Goal: Task Accomplishment & Management: Complete application form

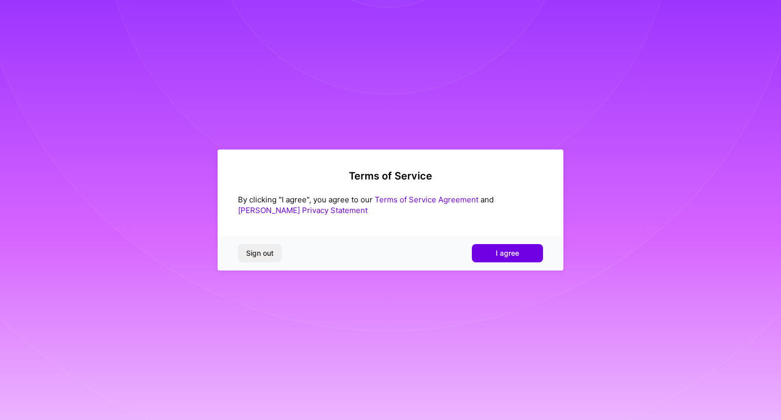
click at [495, 239] on div "Sign out I agree" at bounding box center [390, 253] width 346 height 35
click at [498, 248] on span "I agree" at bounding box center [506, 253] width 23 height 10
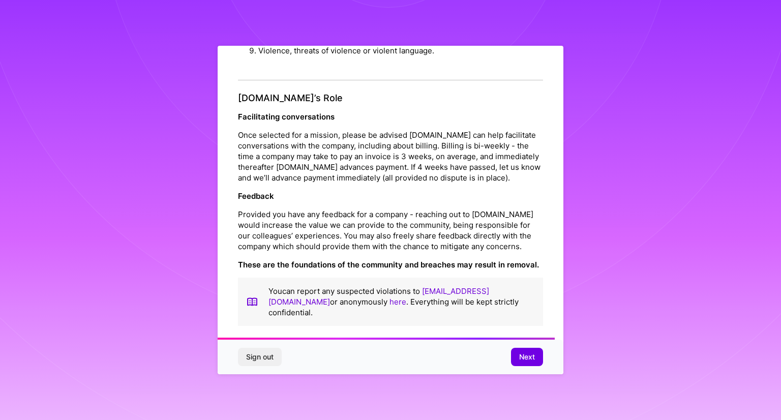
scroll to position [1112, 0]
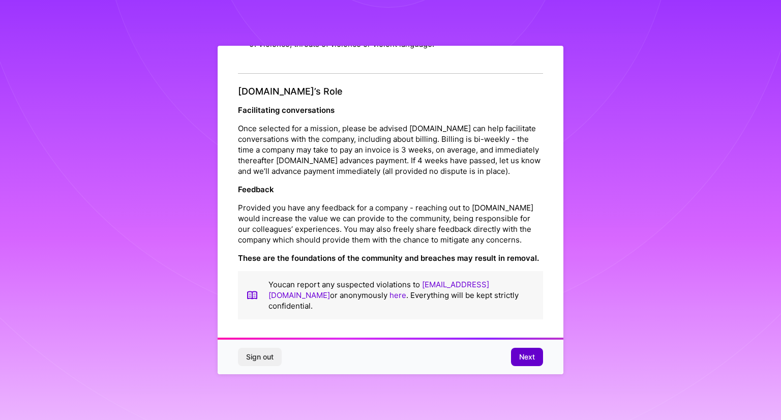
click at [523, 356] on span "Next" at bounding box center [527, 357] width 16 height 10
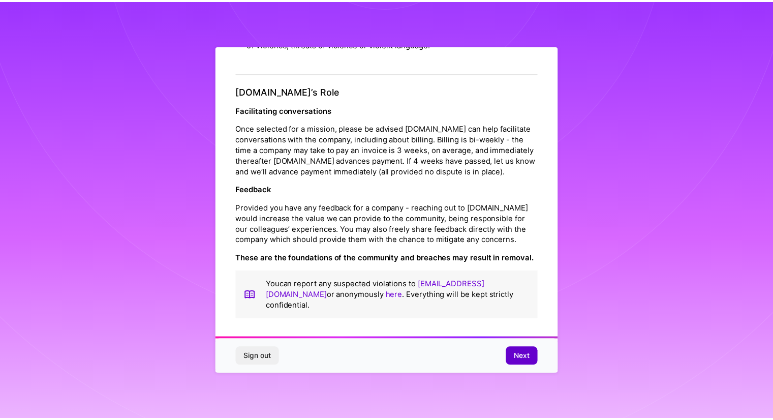
scroll to position [0, 0]
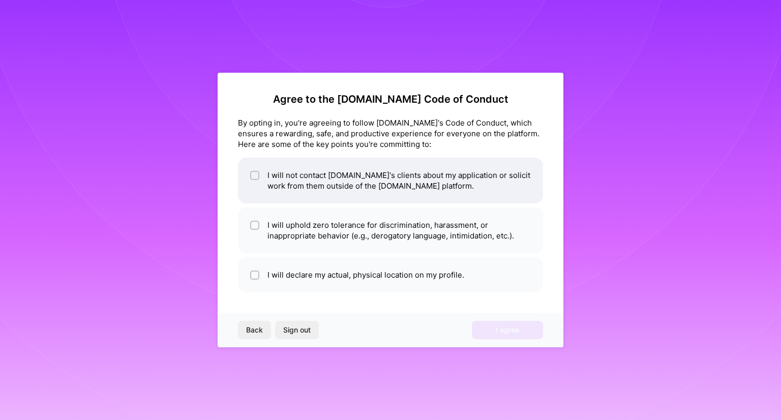
click at [323, 178] on li "I will not contact [DOMAIN_NAME]'s clients about my application or solicit work…" at bounding box center [390, 181] width 305 height 46
checkbox input "true"
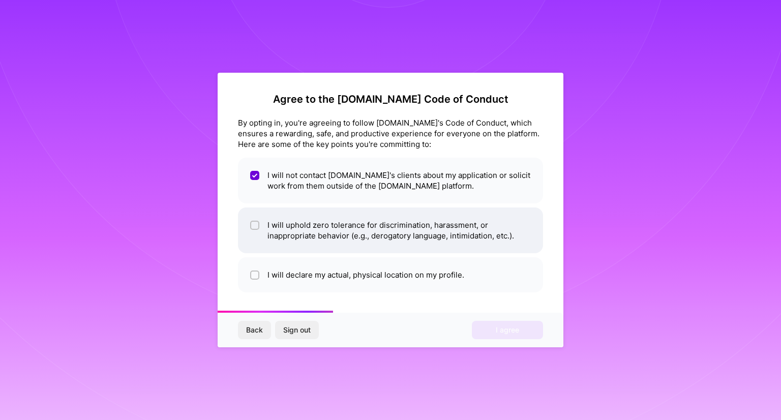
click at [318, 227] on li "I will uphold zero tolerance for discrimination, harassment, or inappropriate b…" at bounding box center [390, 230] width 305 height 46
checkbox input "true"
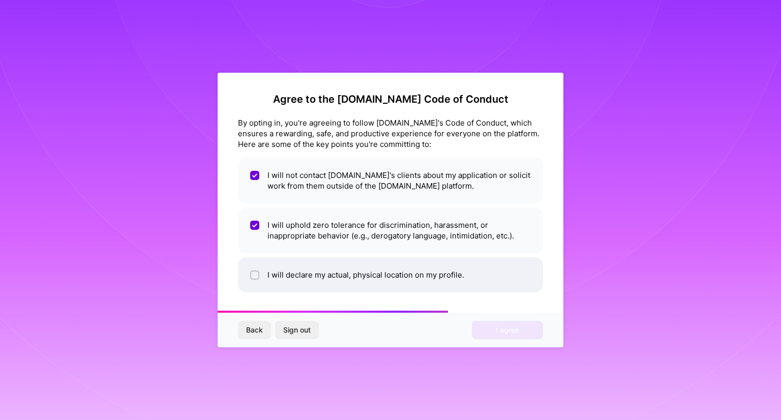
click at [313, 269] on li "I will declare my actual, physical location on my profile." at bounding box center [390, 274] width 305 height 35
checkbox input "true"
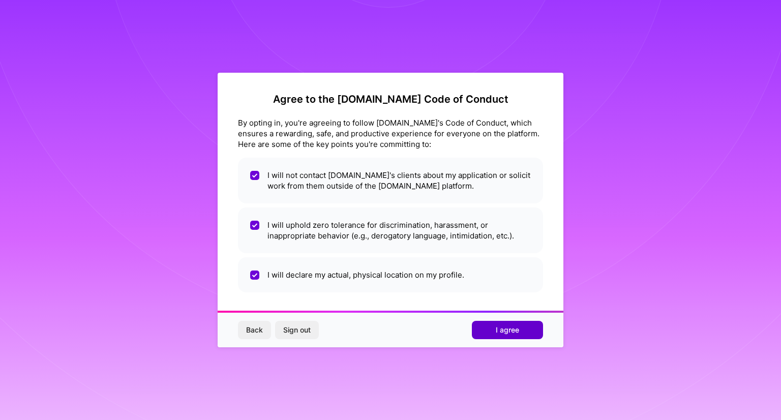
click at [482, 322] on button "I agree" at bounding box center [507, 330] width 71 height 18
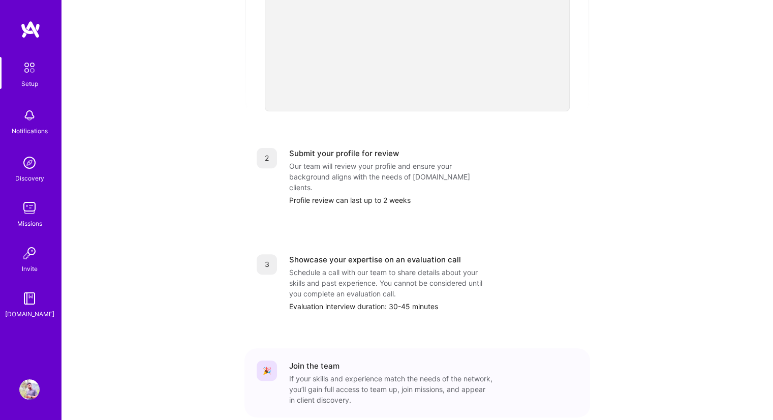
scroll to position [319, 0]
click at [357, 162] on div "Our team will review your profile and ensure your background aligns with the ne…" at bounding box center [390, 178] width 203 height 32
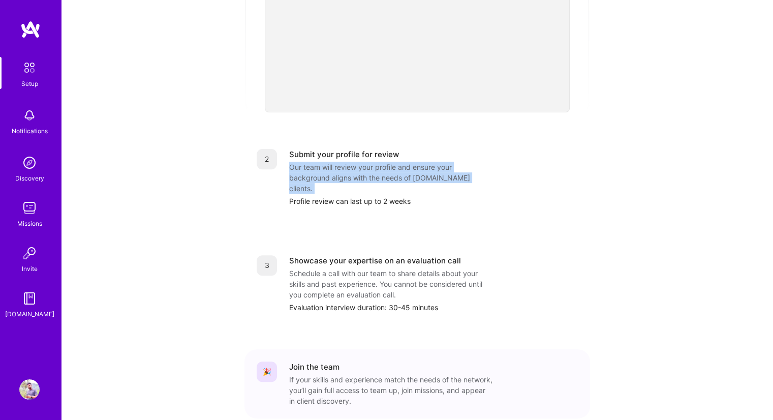
click at [357, 162] on div "Our team will review your profile and ensure your background aligns with the ne…" at bounding box center [390, 178] width 203 height 32
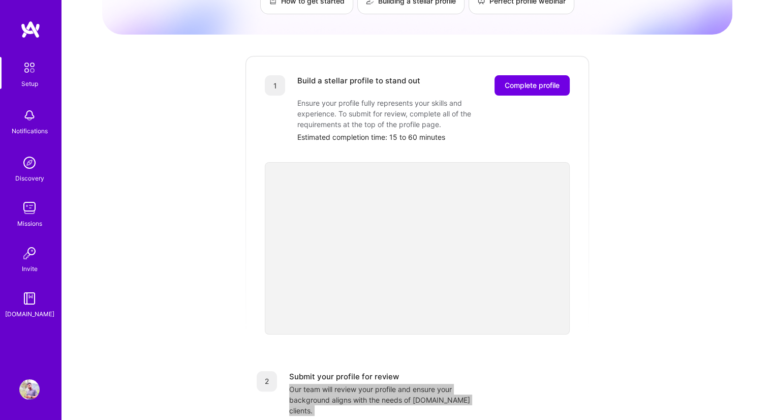
scroll to position [85, 0]
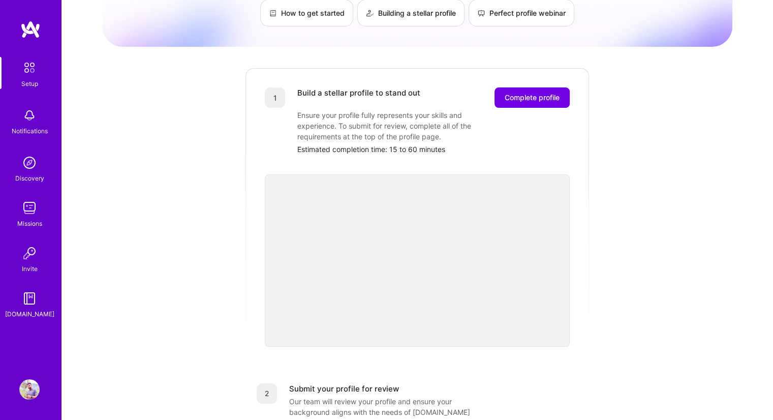
click at [436, 132] on div "Build a stellar profile to stand out Complete profile Ensure your profile fully…" at bounding box center [433, 120] width 272 height 67
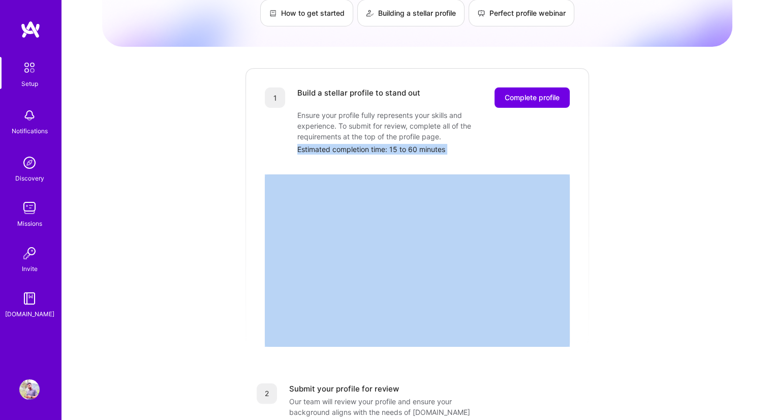
click at [436, 132] on div "Build a stellar profile to stand out Complete profile Ensure your profile fully…" at bounding box center [433, 120] width 272 height 67
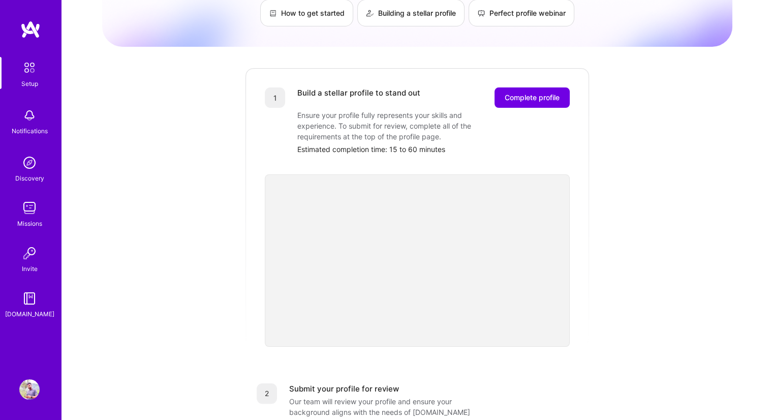
click at [439, 116] on div "Ensure your profile fully represents your skills and experience. To submit for …" at bounding box center [398, 126] width 203 height 32
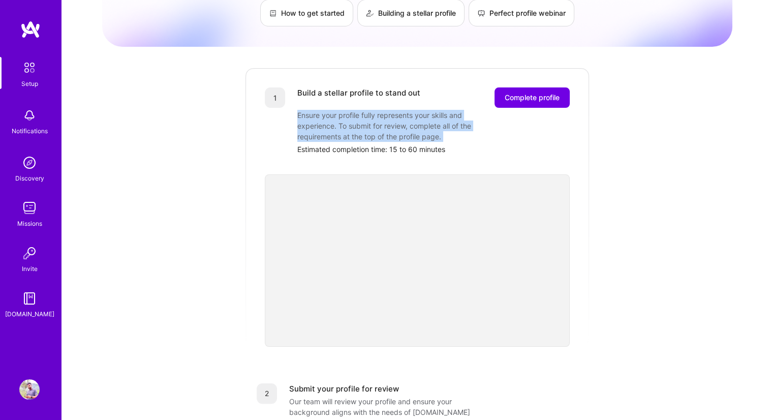
click at [439, 116] on div "Ensure your profile fully represents your skills and experience. To submit for …" at bounding box center [398, 126] width 203 height 32
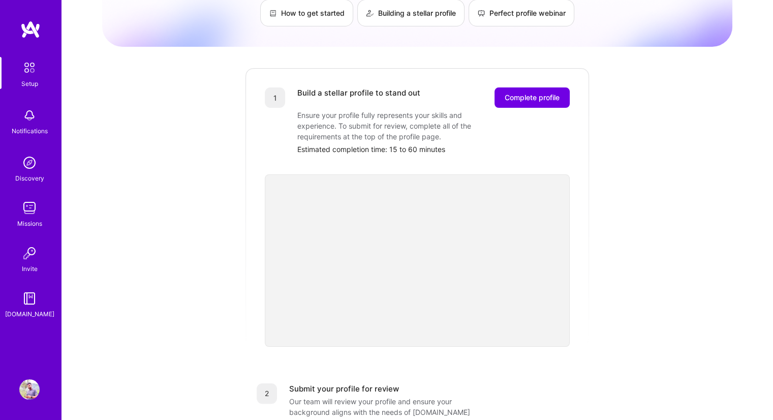
click at [202, 252] on div "Getting started as an [DOMAIN_NAME] Builder Complete the steps below to request…" at bounding box center [417, 312] width 630 height 778
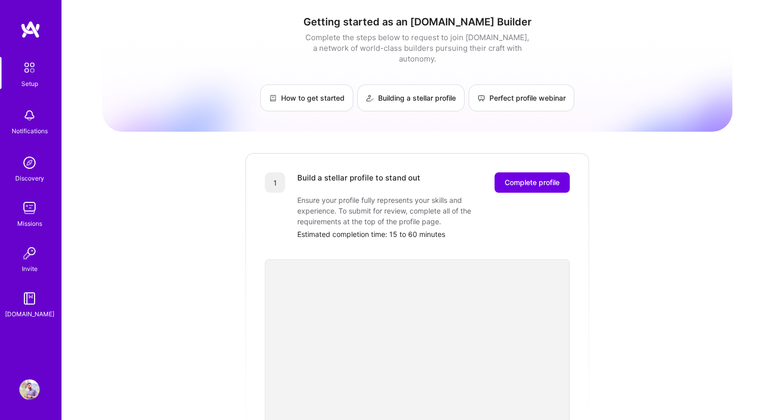
scroll to position [0, 0]
click at [41, 132] on div "Notifications" at bounding box center [30, 131] width 36 height 11
click at [38, 167] on img at bounding box center [29, 162] width 20 height 20
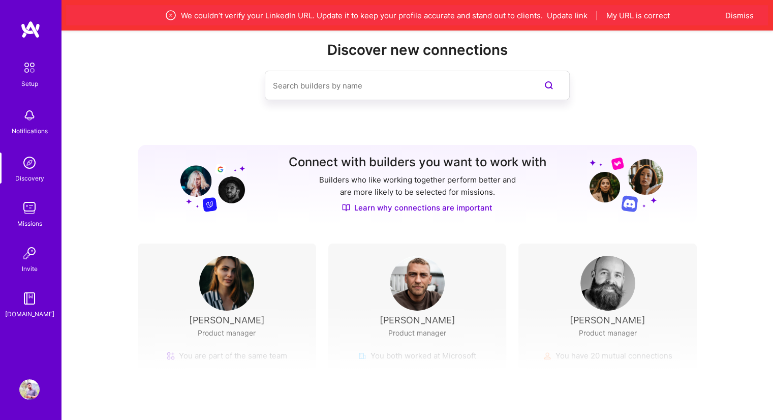
scroll to position [22, 0]
click at [634, 15] on button "My URL is correct" at bounding box center [638, 15] width 64 height 11
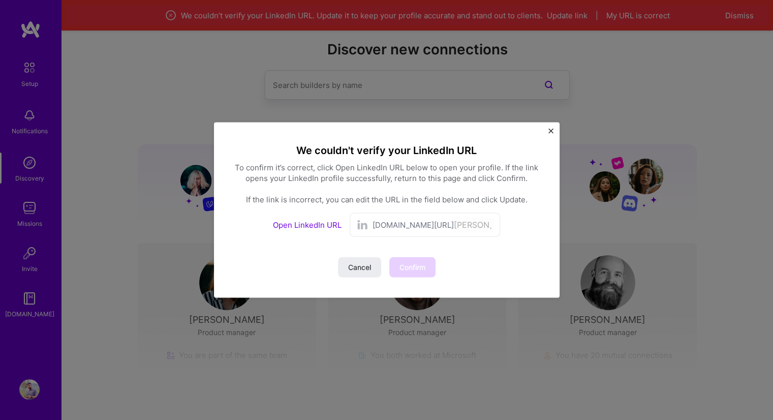
click at [323, 224] on link "Open LinkedIn URL" at bounding box center [307, 225] width 69 height 10
click at [411, 272] on button "Confirm" at bounding box center [412, 267] width 46 height 20
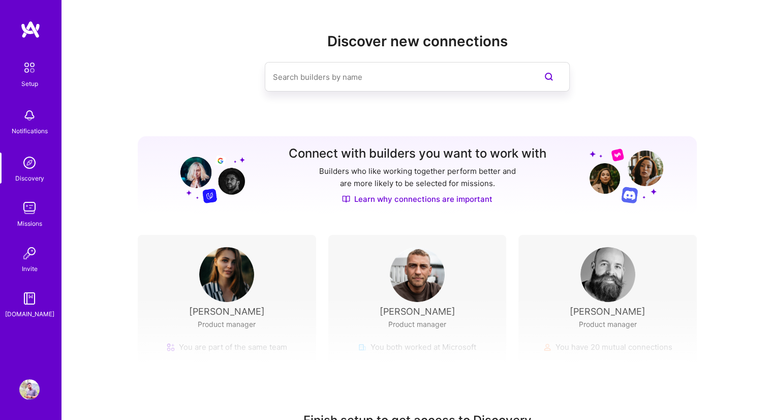
scroll to position [66, 0]
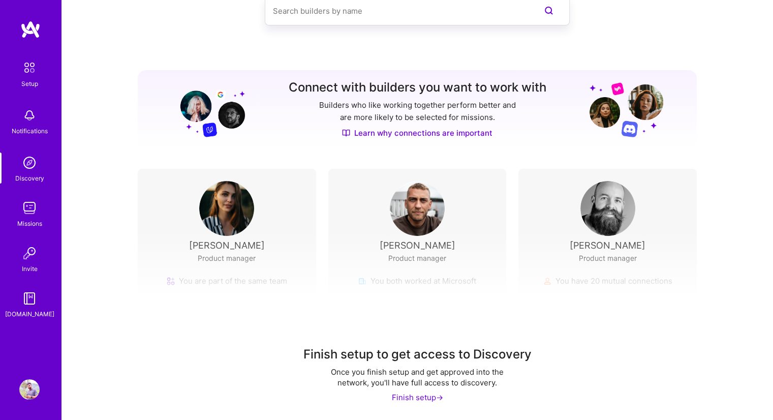
click at [420, 399] on div "Finish setup ->" at bounding box center [417, 397] width 51 height 11
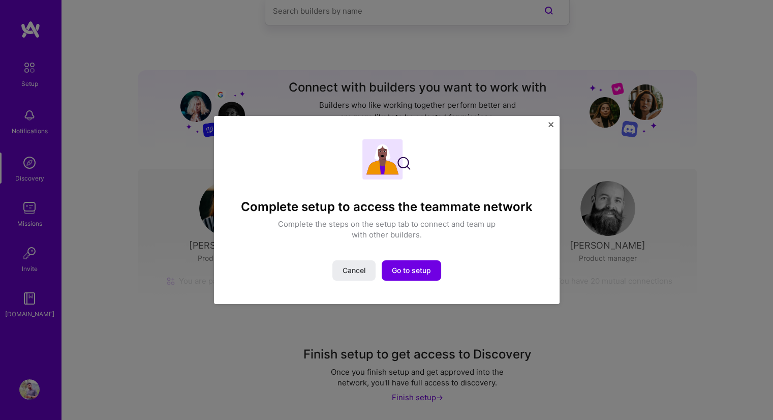
click at [411, 280] on div "Complete setup to access the teammate network Complete the steps on the setup t…" at bounding box center [386, 210] width 315 height 158
click at [412, 273] on span "Go to setup" at bounding box center [411, 270] width 39 height 10
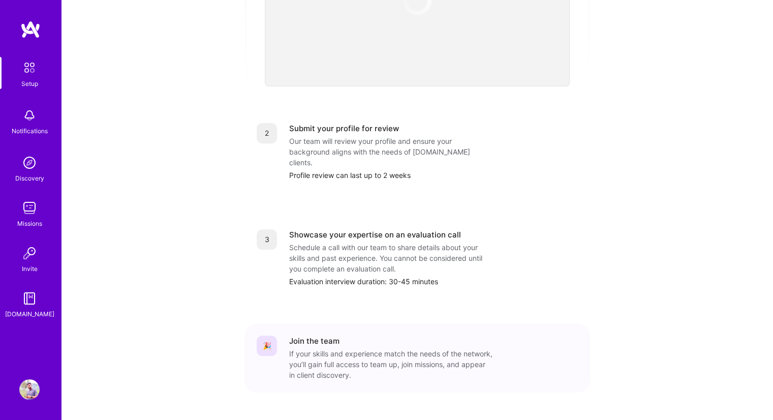
scroll to position [352, 0]
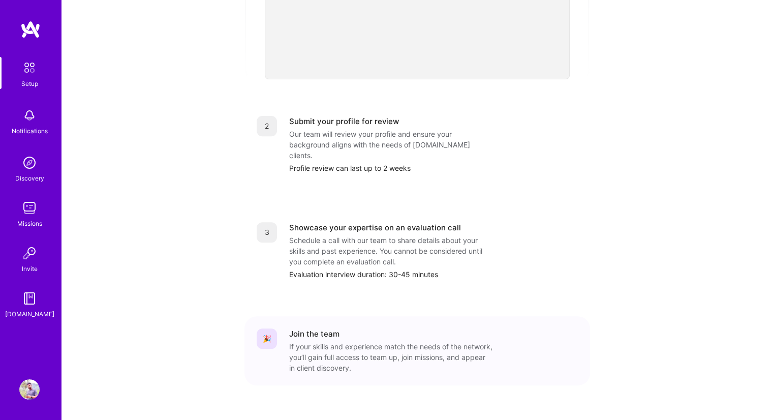
click at [26, 169] on img at bounding box center [29, 162] width 20 height 20
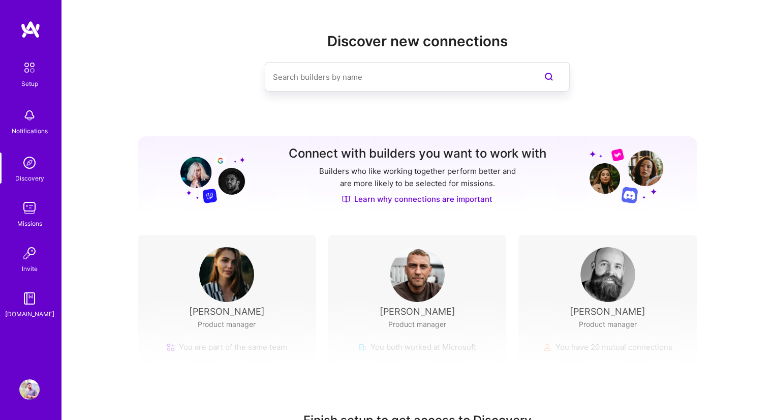
click at [33, 212] on img at bounding box center [29, 208] width 20 height 20
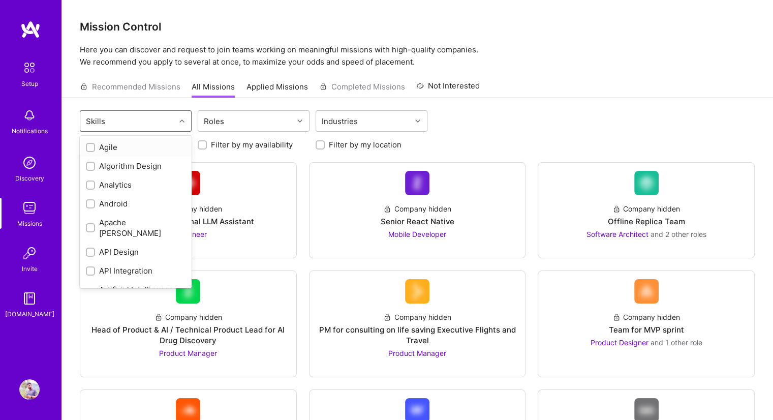
click at [138, 122] on div "Skills" at bounding box center [127, 121] width 95 height 20
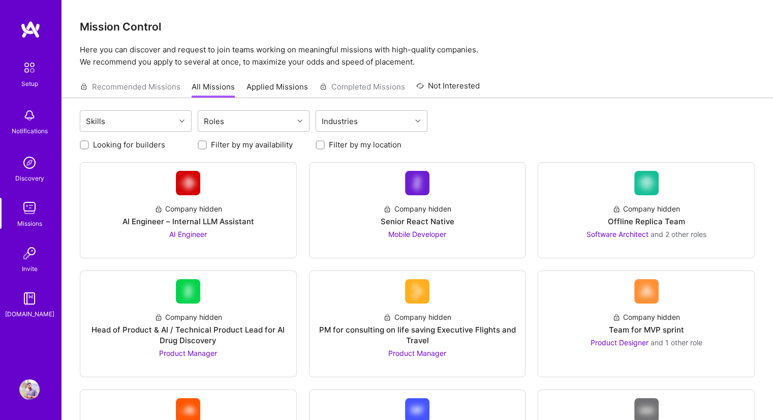
click at [189, 51] on p "Here you can discover and request to join teams working on meaningful missions …" at bounding box center [417, 56] width 675 height 24
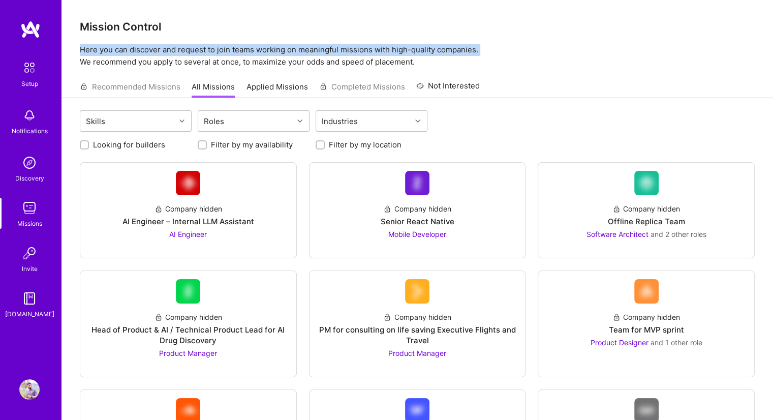
click at [189, 51] on p "Here you can discover and request to join teams working on meaningful missions …" at bounding box center [417, 56] width 675 height 24
click at [219, 51] on p "Here you can discover and request to join teams working on meaningful missions …" at bounding box center [417, 56] width 675 height 24
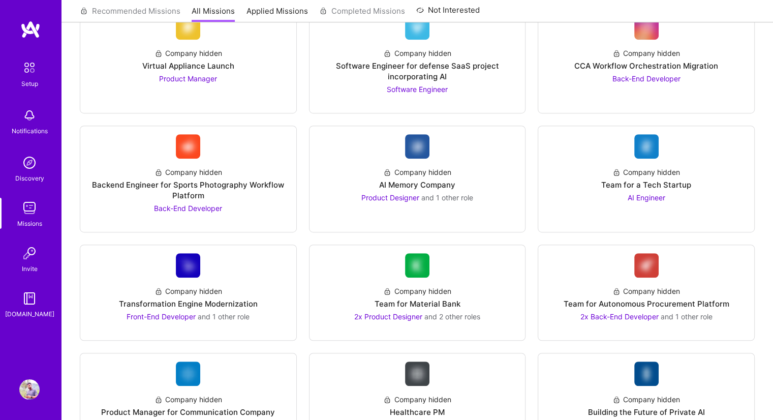
scroll to position [631, 0]
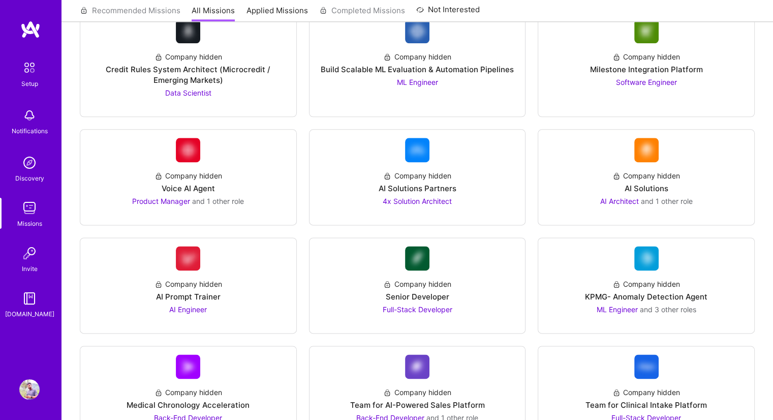
scroll to position [1285, 0]
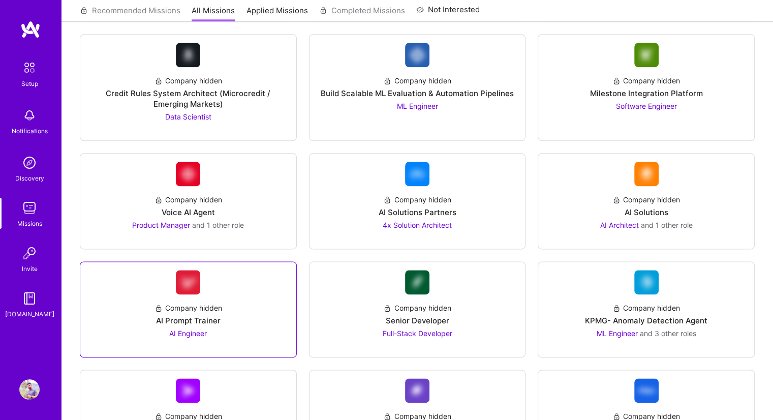
click at [203, 322] on div "AI Prompt Trainer" at bounding box center [188, 320] width 65 height 11
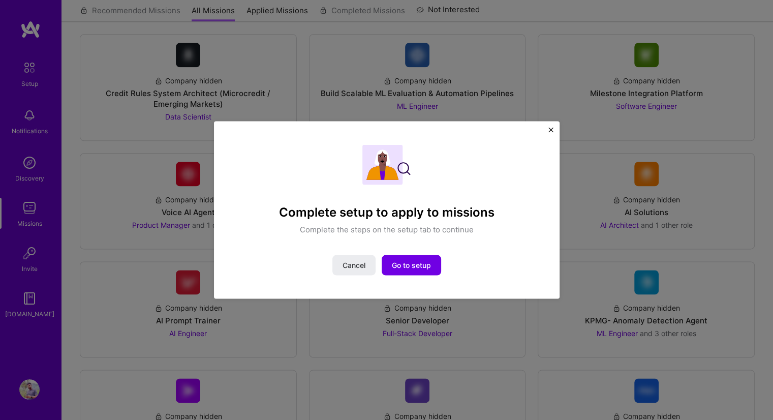
click at [547, 131] on div "Complete setup to apply to missions Complete the steps on the setup tab to cont…" at bounding box center [387, 209] width 346 height 177
click at [551, 131] on img "Close" at bounding box center [550, 130] width 5 height 5
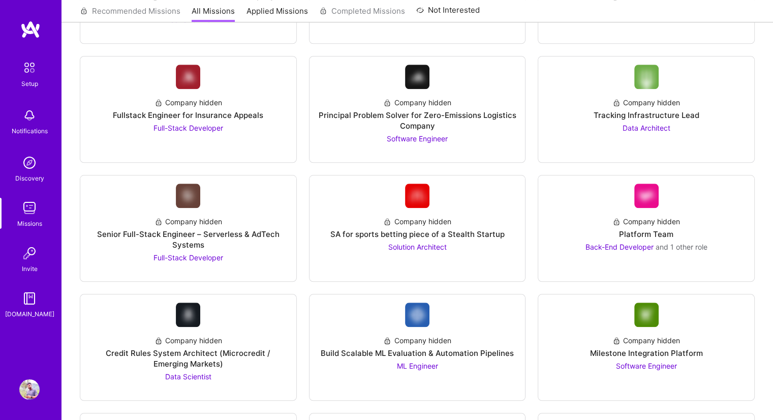
scroll to position [1163, 0]
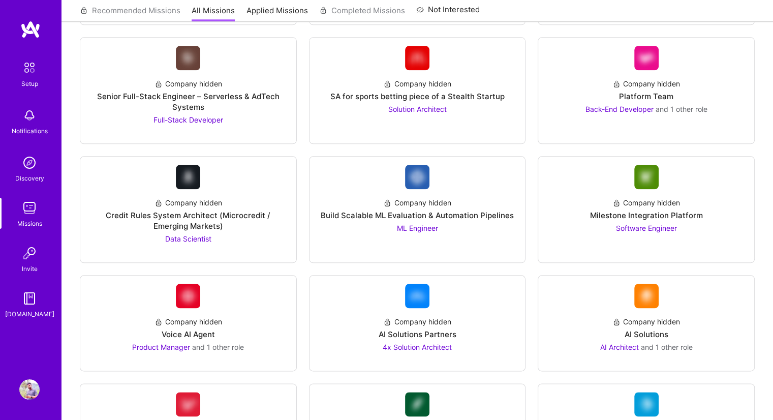
click at [64, 268] on div "Skills Roles Industries Looking for builders Filter by my availability Filter b…" at bounding box center [416, 54] width 711 height 2239
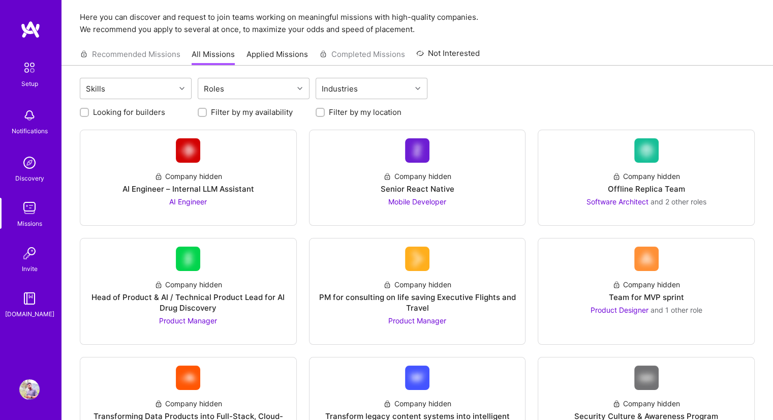
scroll to position [0, 0]
